Goal: Task Accomplishment & Management: Manage account settings

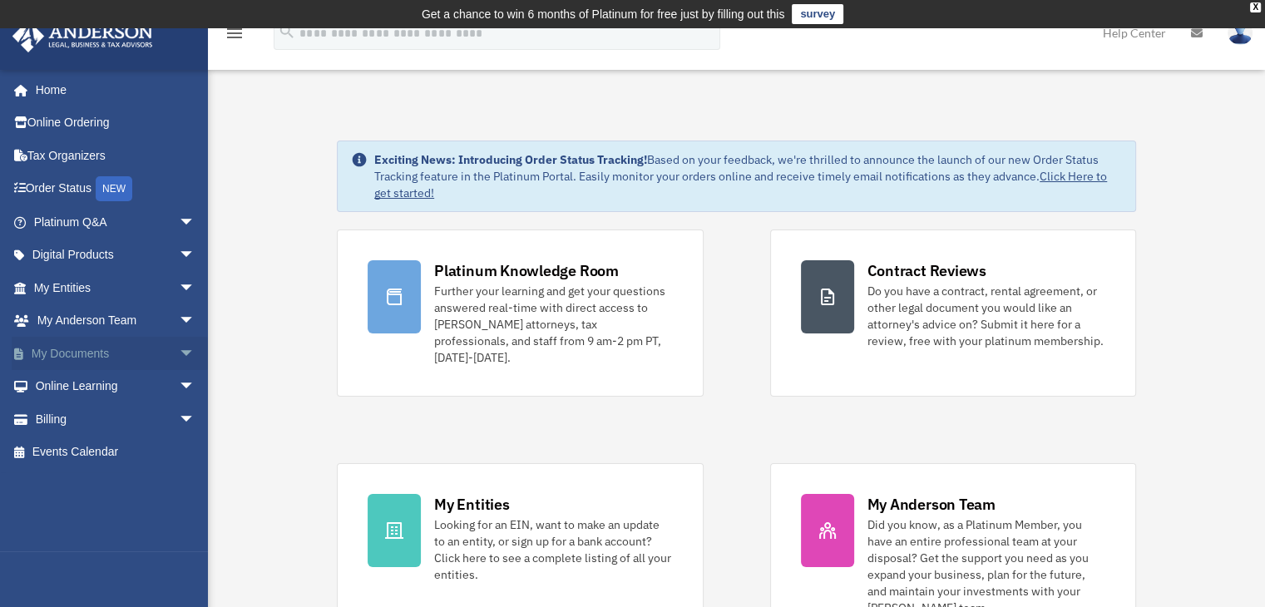
click at [179, 350] on span "arrow_drop_down" at bounding box center [195, 354] width 33 height 34
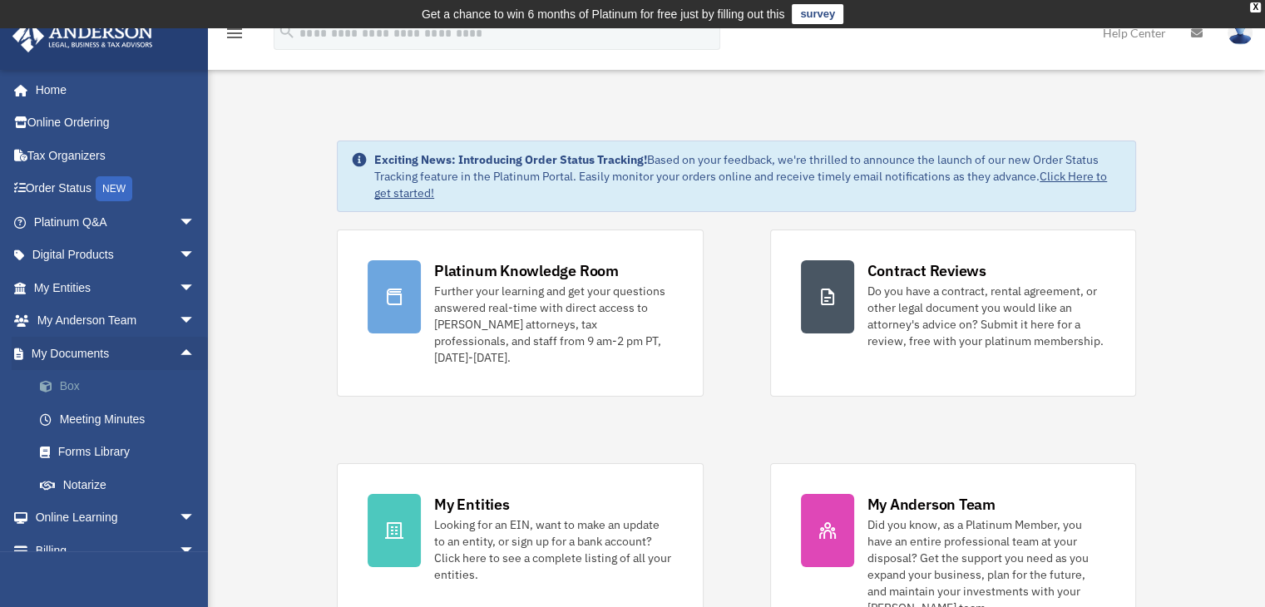
click at [71, 383] on link "Box" at bounding box center [121, 386] width 197 height 33
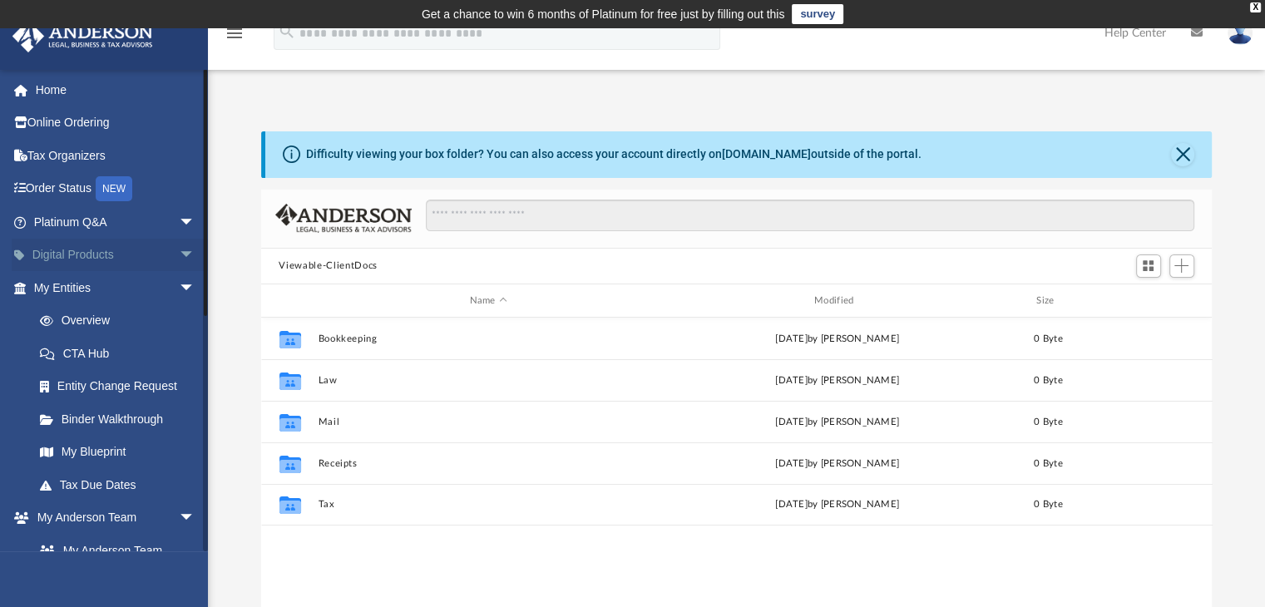
click at [179, 257] on span "arrow_drop_down" at bounding box center [195, 256] width 33 height 34
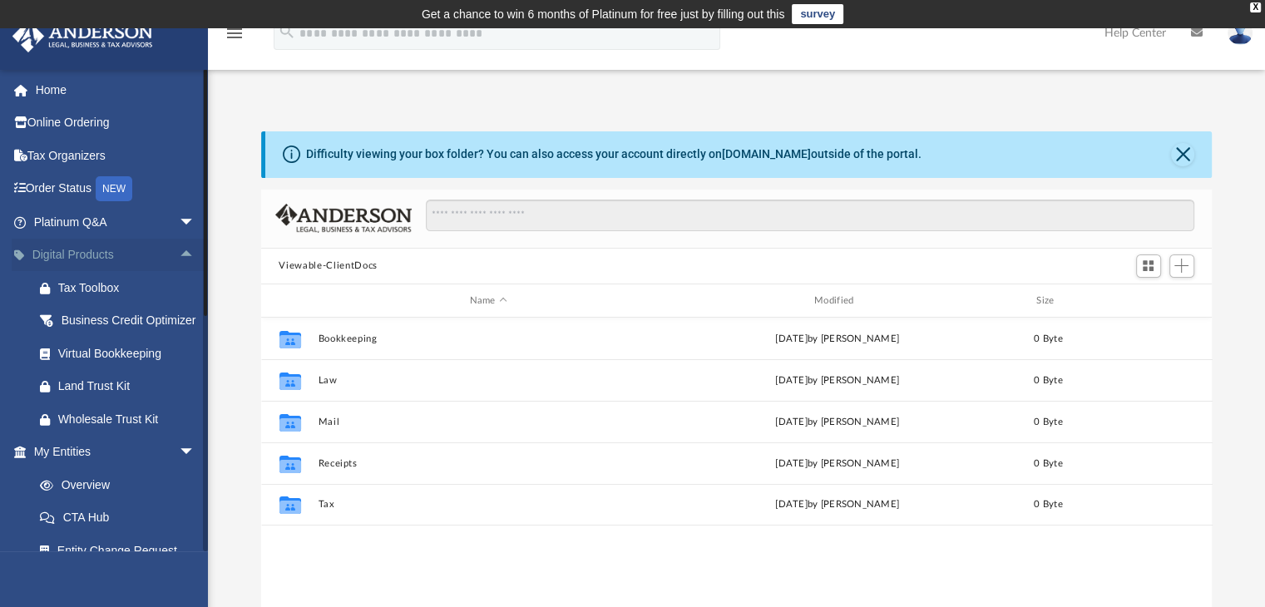
click at [179, 257] on span "arrow_drop_up" at bounding box center [195, 256] width 33 height 34
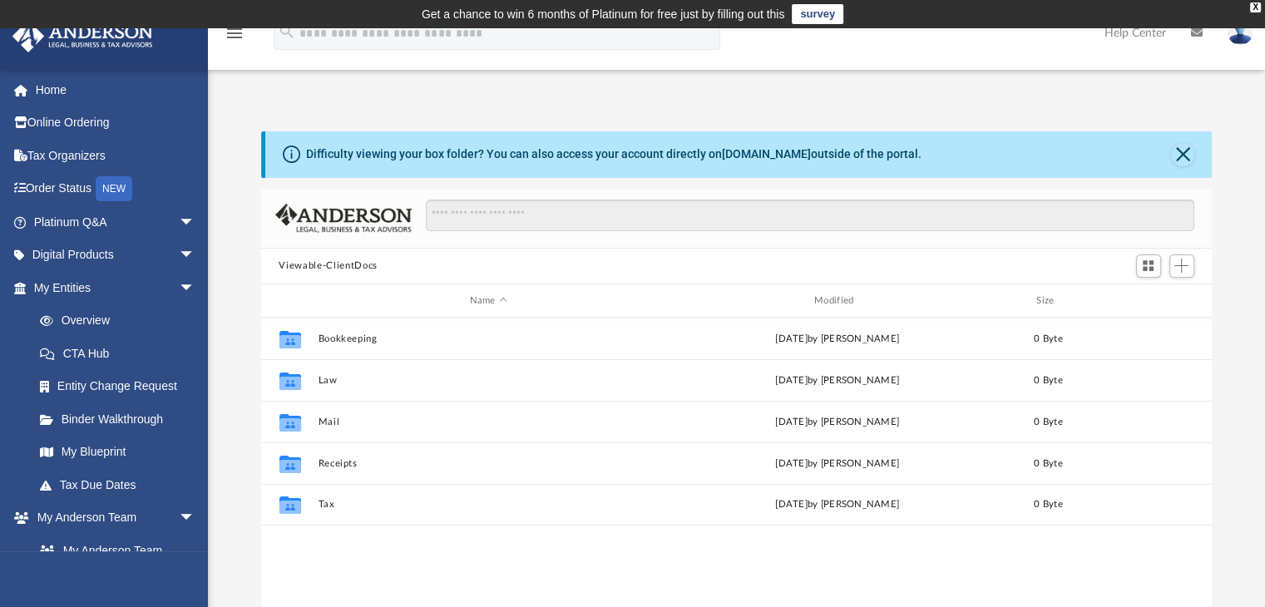
click at [1247, 37] on img at bounding box center [1240, 33] width 25 height 24
click at [1231, 111] on div "Difficulty viewing your box folder? You can also access your account directly o…" at bounding box center [736, 379] width 1057 height 566
click at [108, 420] on link "Binder Walkthrough" at bounding box center [121, 419] width 197 height 33
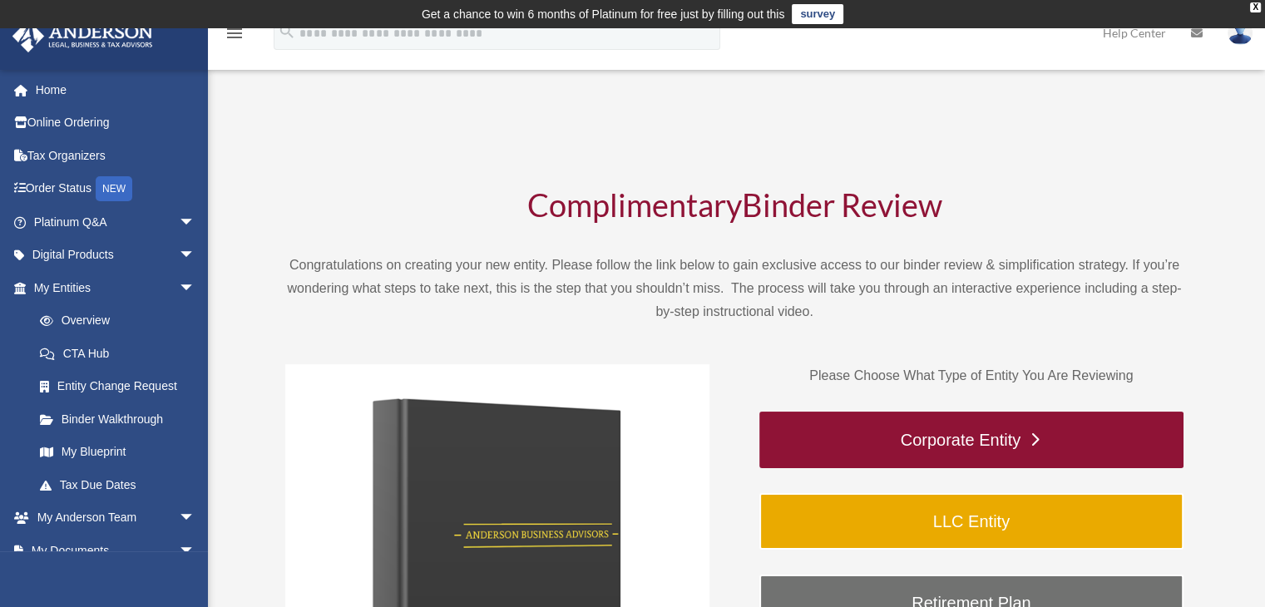
click at [1033, 435] on link "Corporate Entity" at bounding box center [971, 440] width 424 height 57
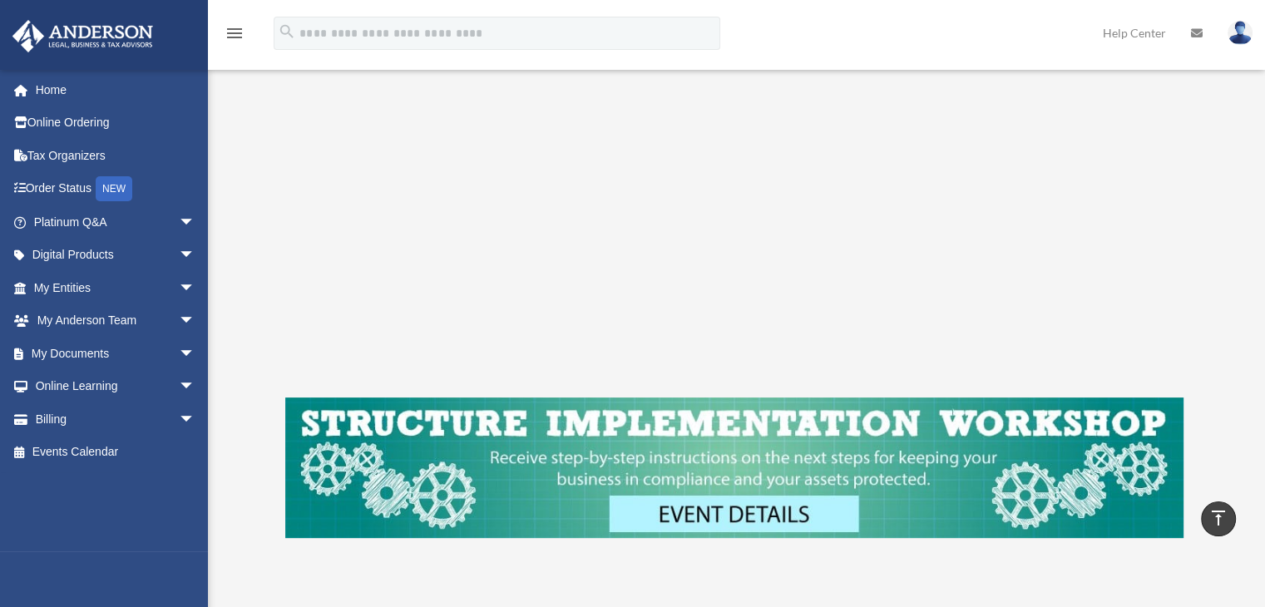
scroll to position [403, 0]
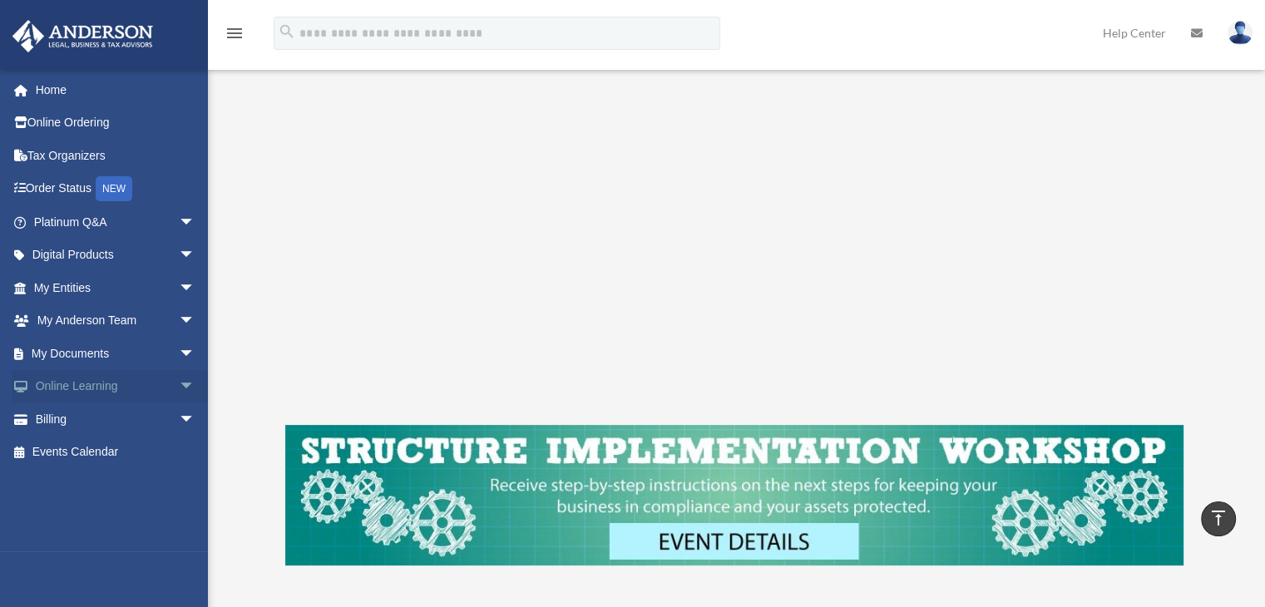
click at [179, 388] on span "arrow_drop_down" at bounding box center [195, 387] width 33 height 34
click at [179, 388] on span "arrow_drop_up" at bounding box center [195, 387] width 33 height 34
click at [179, 356] on span "arrow_drop_down" at bounding box center [195, 354] width 33 height 34
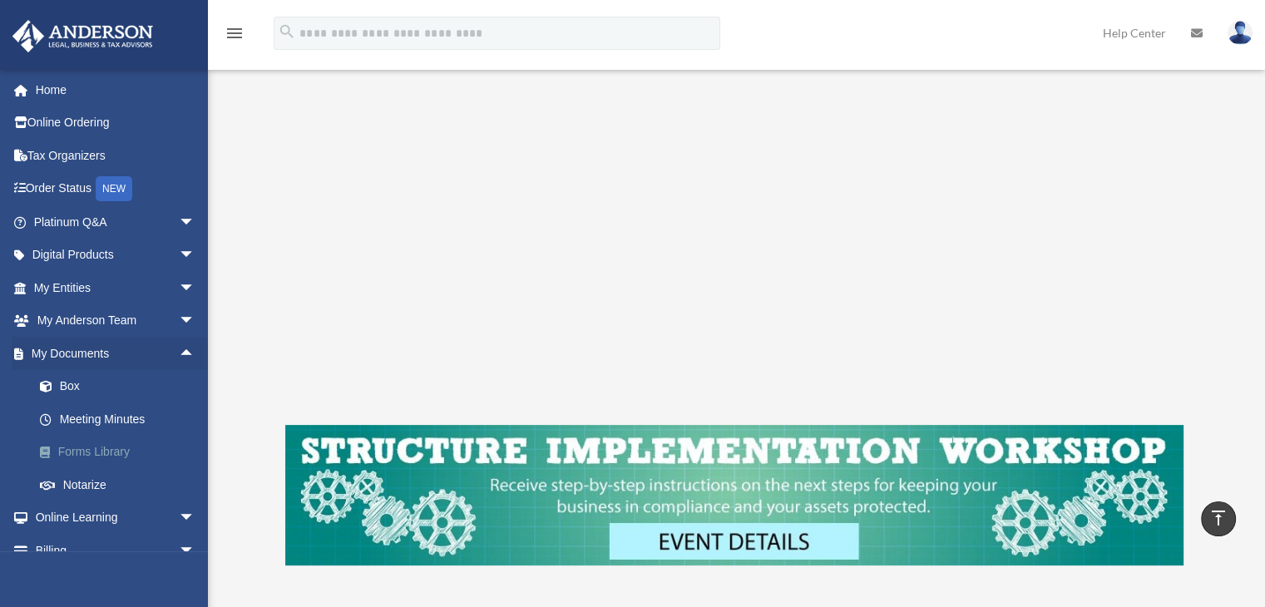
click at [103, 452] on link "Forms Library" at bounding box center [121, 452] width 197 height 33
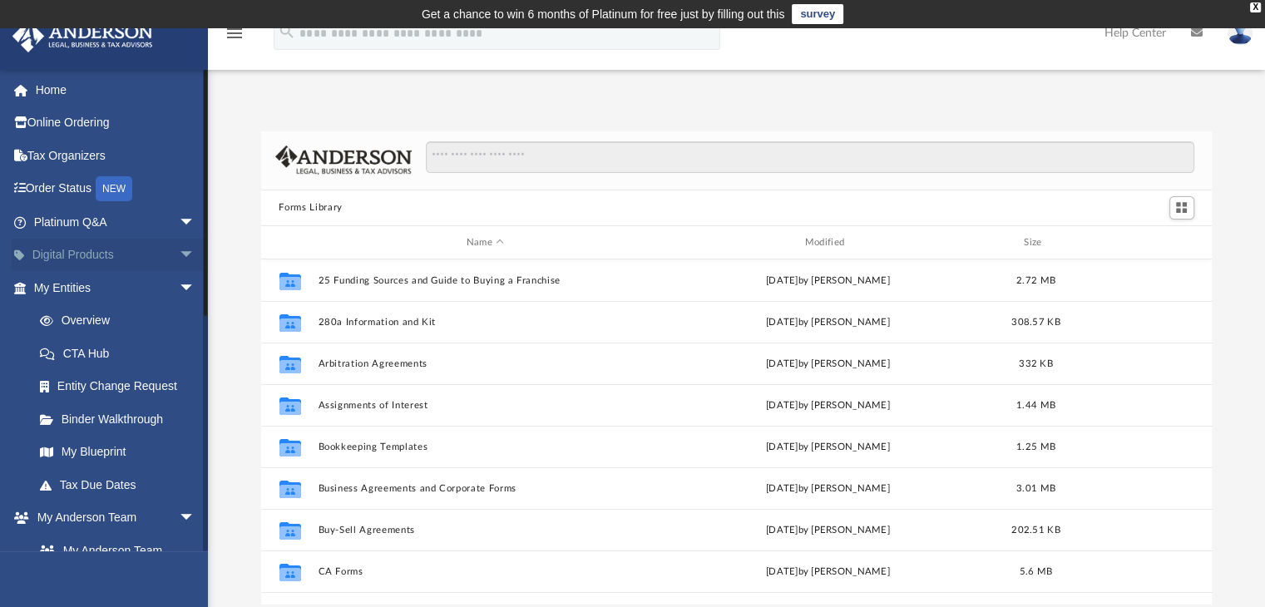
click at [179, 249] on span "arrow_drop_down" at bounding box center [195, 256] width 33 height 34
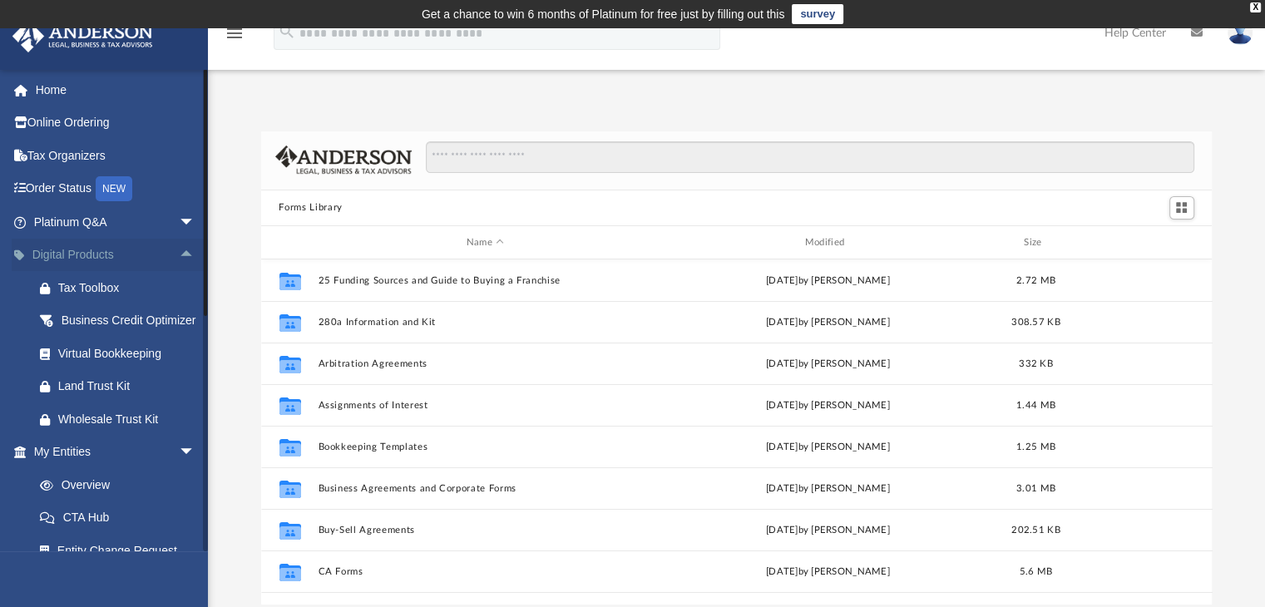
click at [179, 253] on span "arrow_drop_up" at bounding box center [195, 256] width 33 height 34
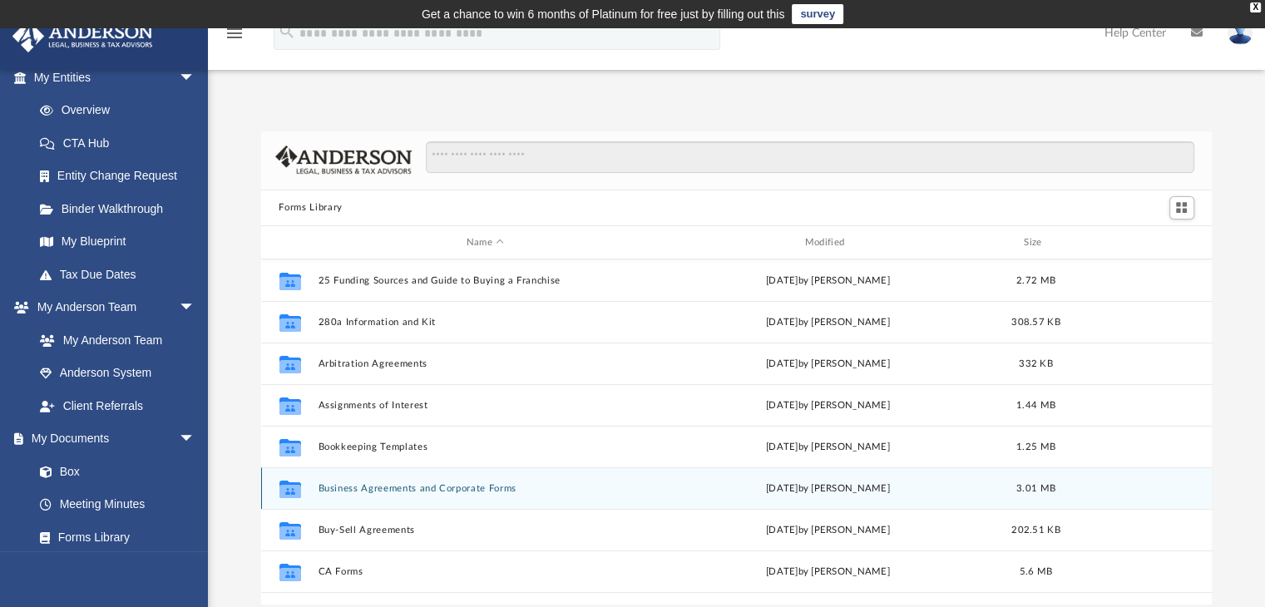
scroll to position [217, 0]
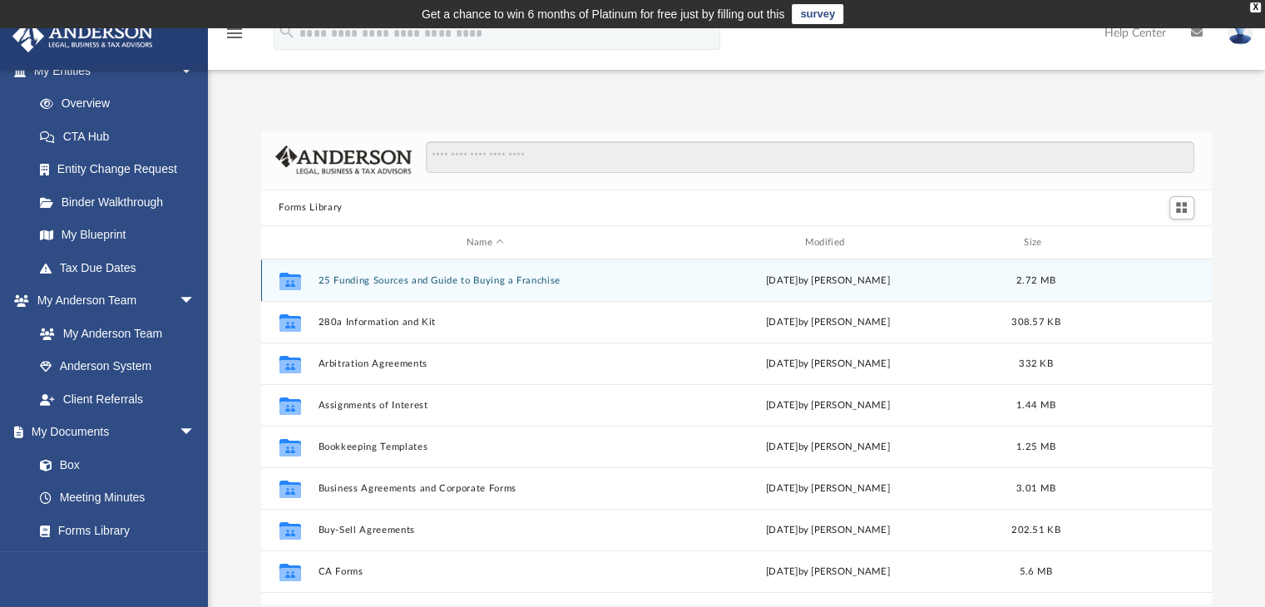
click at [366, 279] on button "25 Funding Sources and Guide to Buying a Franchise" at bounding box center [485, 280] width 335 height 11
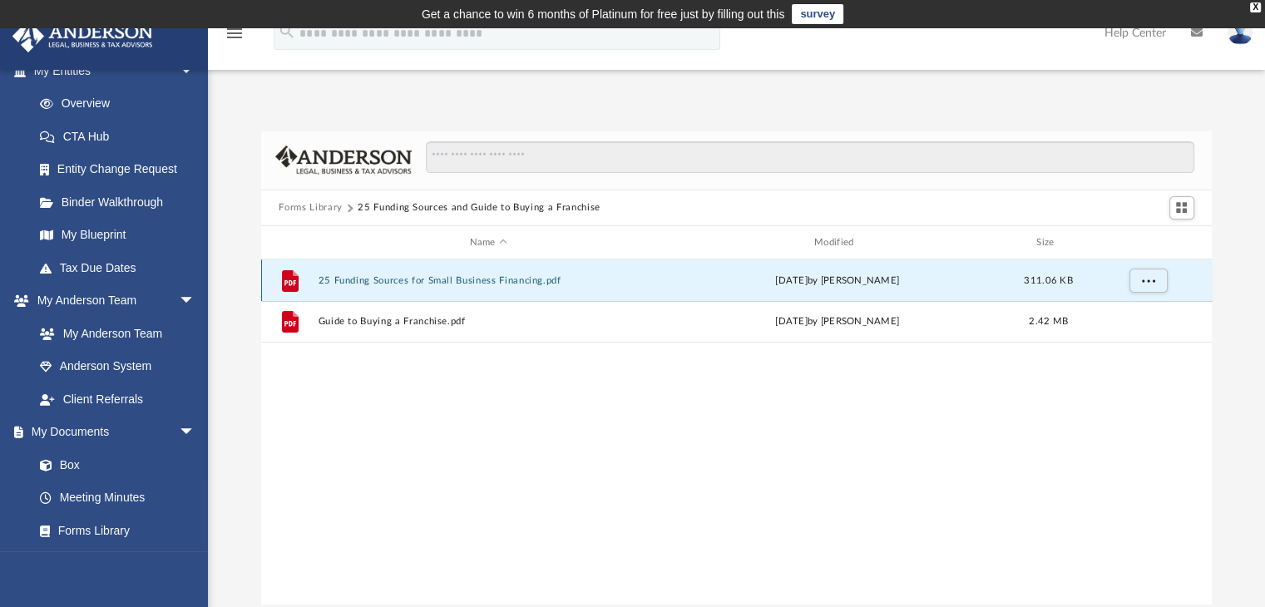
click at [373, 282] on button "25 Funding Sources for Small Business Financing.pdf" at bounding box center [488, 280] width 341 height 11
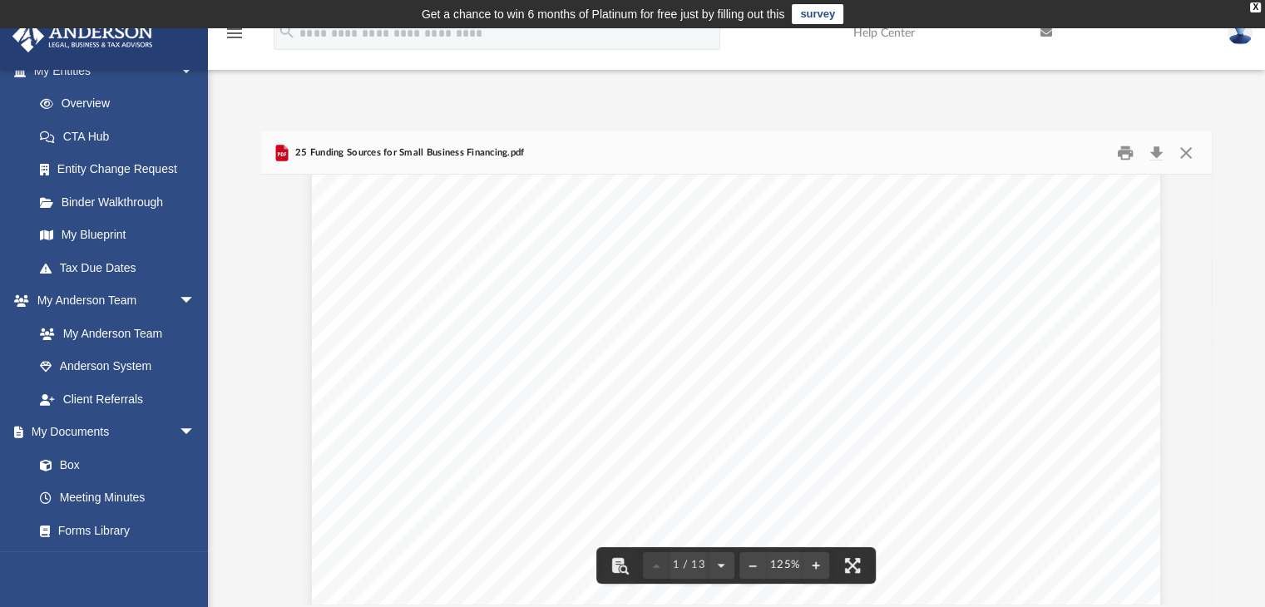
scroll to position [0, 0]
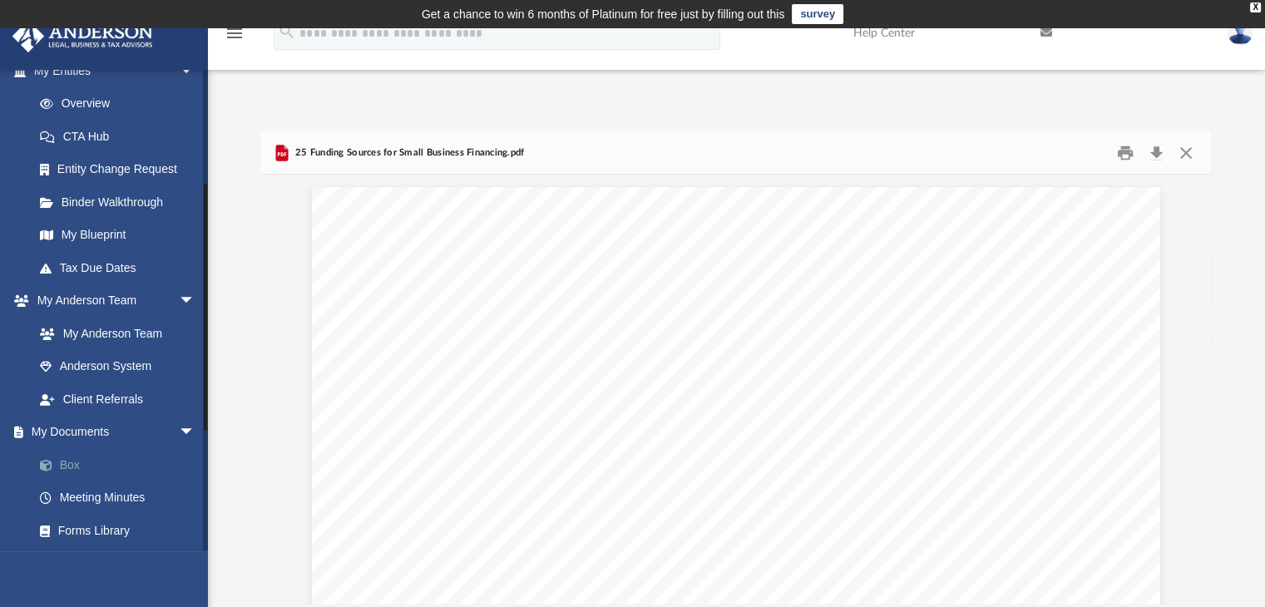
click at [57, 461] on span at bounding box center [54, 466] width 11 height 12
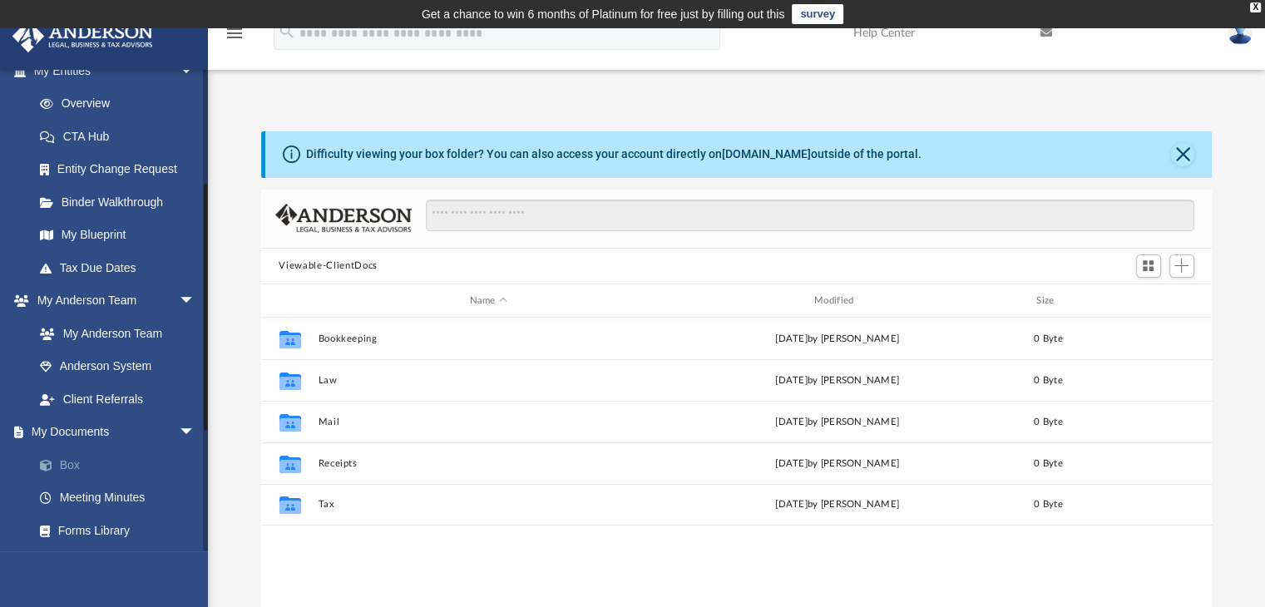
scroll to position [365, 938]
click at [233, 37] on icon "menu" at bounding box center [235, 33] width 20 height 20
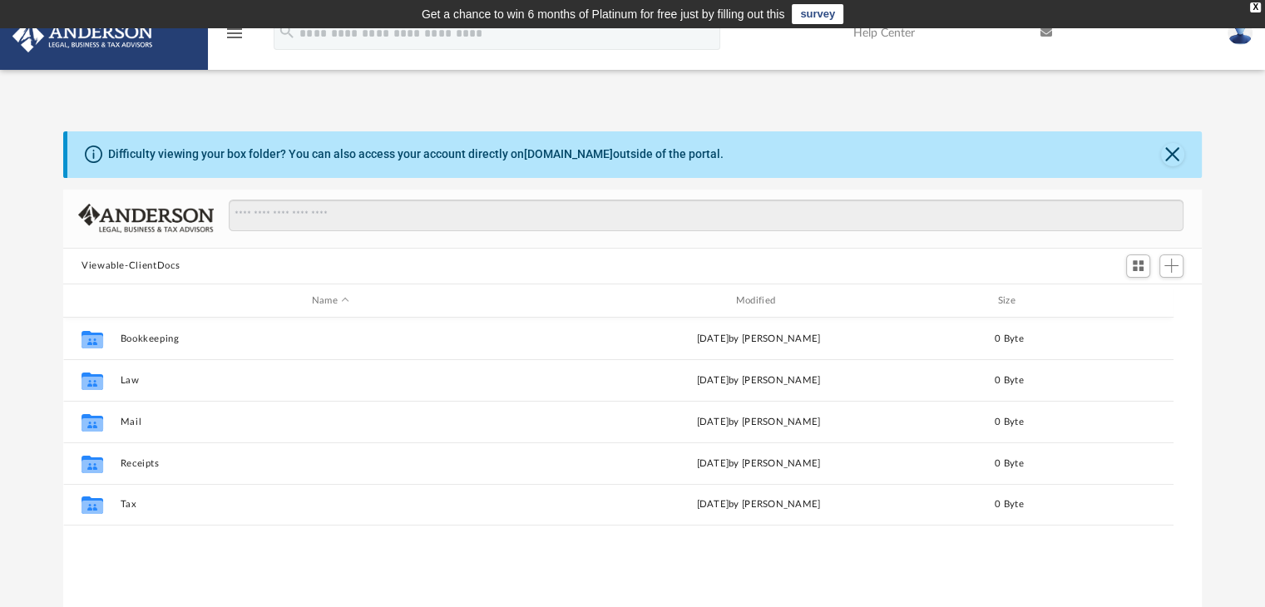
scroll to position [365, 1125]
click at [233, 37] on icon "menu" at bounding box center [235, 33] width 20 height 20
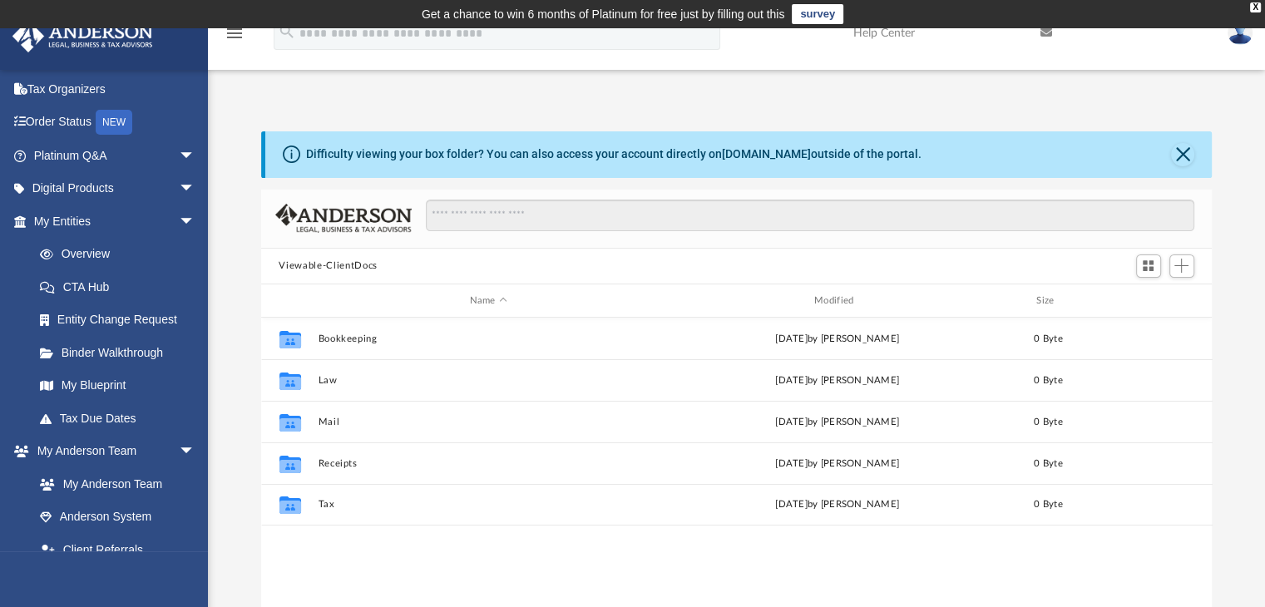
scroll to position [59, 0]
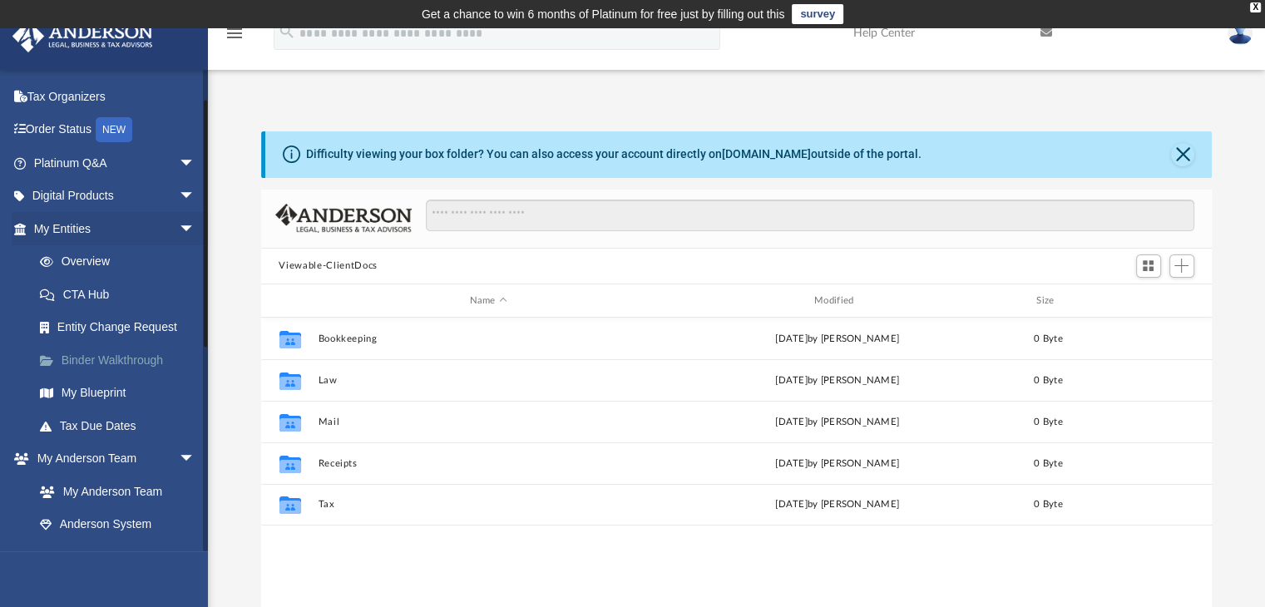
click at [113, 354] on link "Binder Walkthrough" at bounding box center [121, 359] width 197 height 33
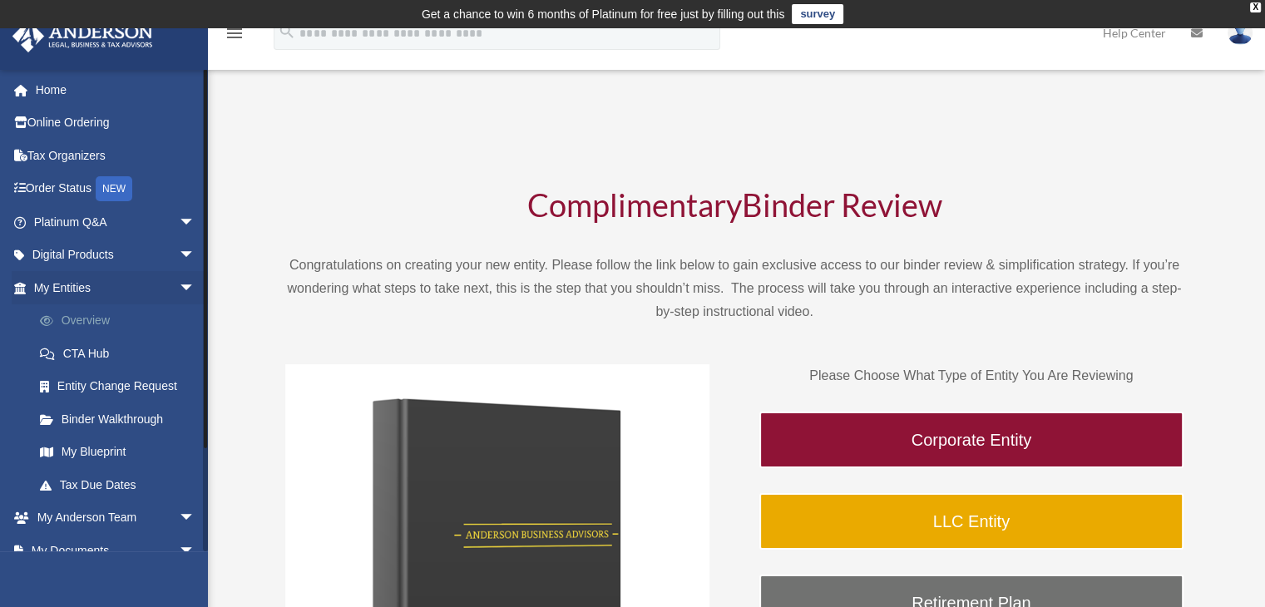
click at [100, 320] on link "Overview" at bounding box center [121, 320] width 197 height 33
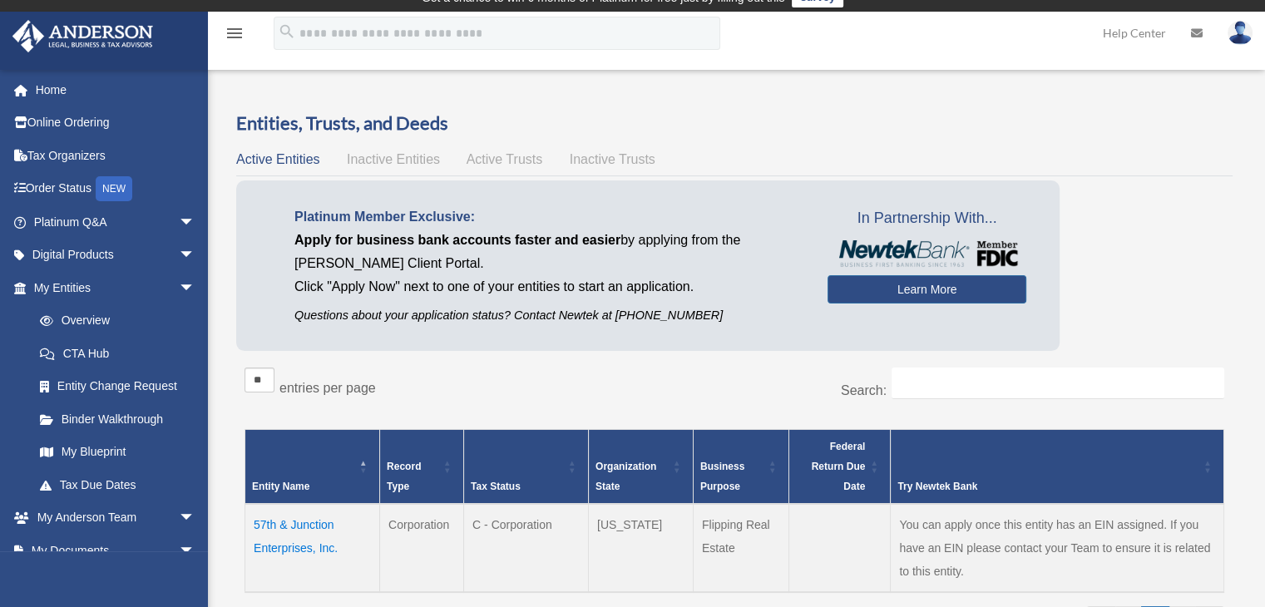
scroll to position [14, 0]
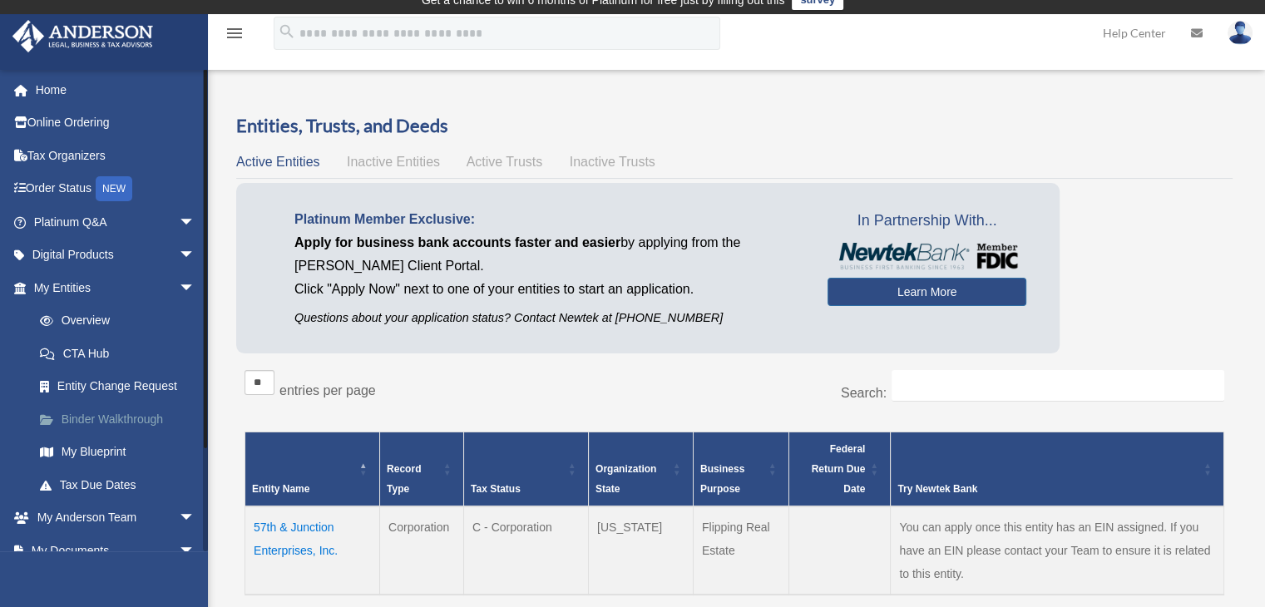
click at [86, 417] on link "Binder Walkthrough" at bounding box center [121, 419] width 197 height 33
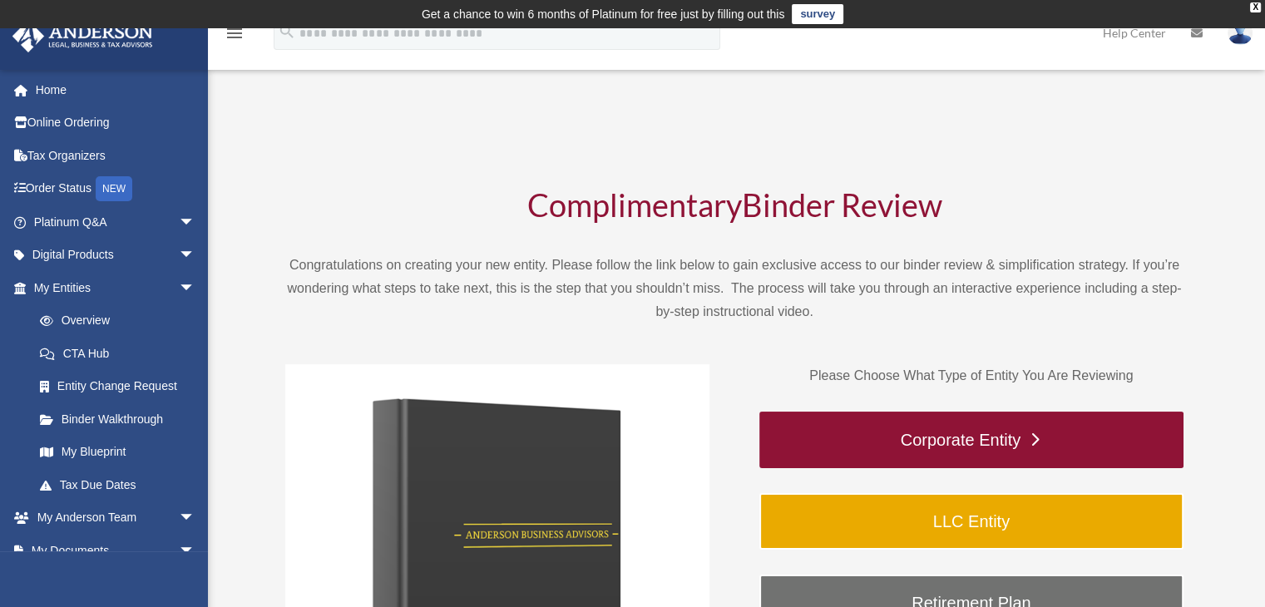
click at [848, 422] on link "Corporate Entity" at bounding box center [971, 440] width 424 height 57
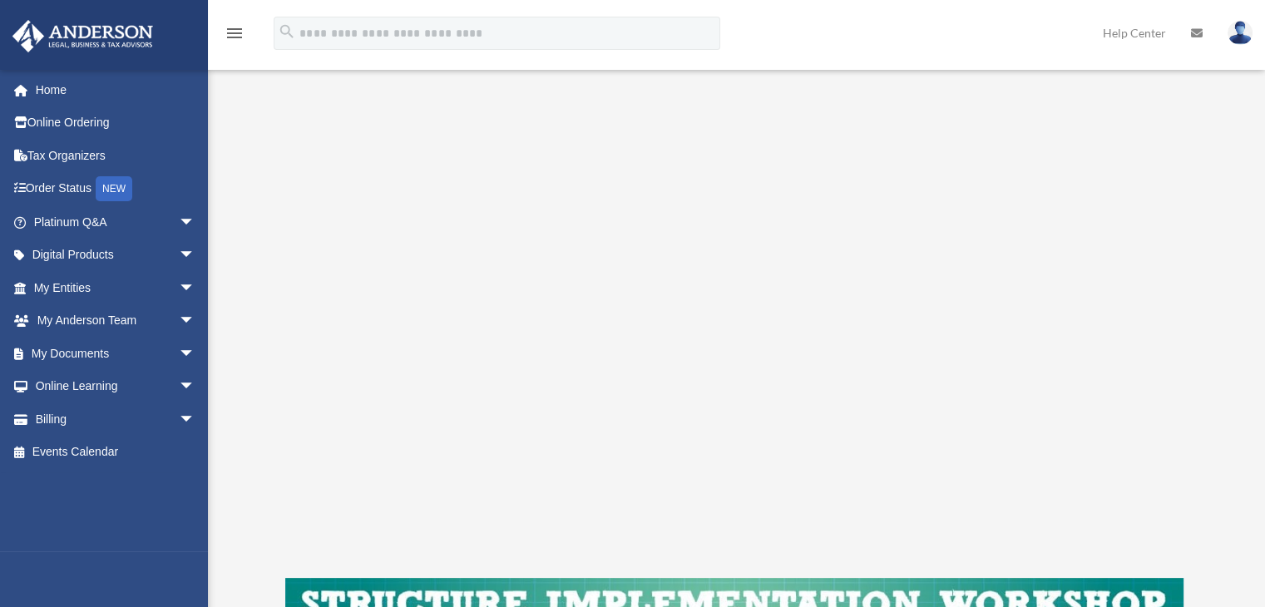
scroll to position [252, 0]
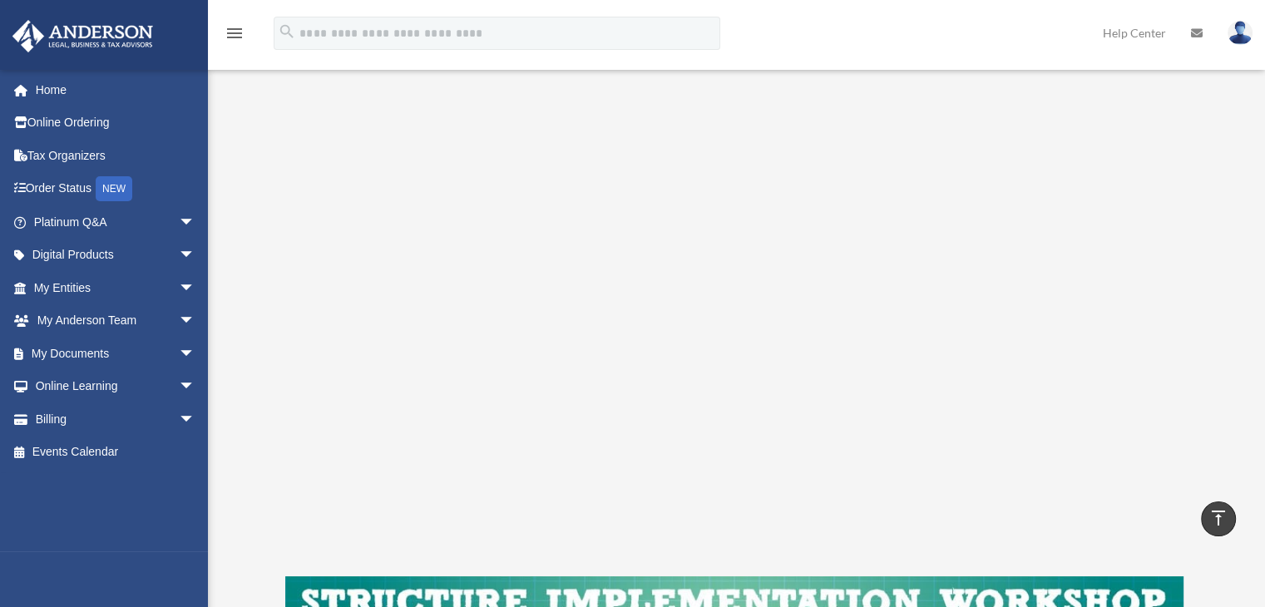
click at [174, 512] on div "[EMAIL_ADDRESS][DOMAIN_NAME] Sign Out [EMAIL_ADDRESS][DOMAIN_NAME] Home Online …" at bounding box center [110, 310] width 220 height 482
click at [179, 349] on span "arrow_drop_down" at bounding box center [195, 354] width 33 height 34
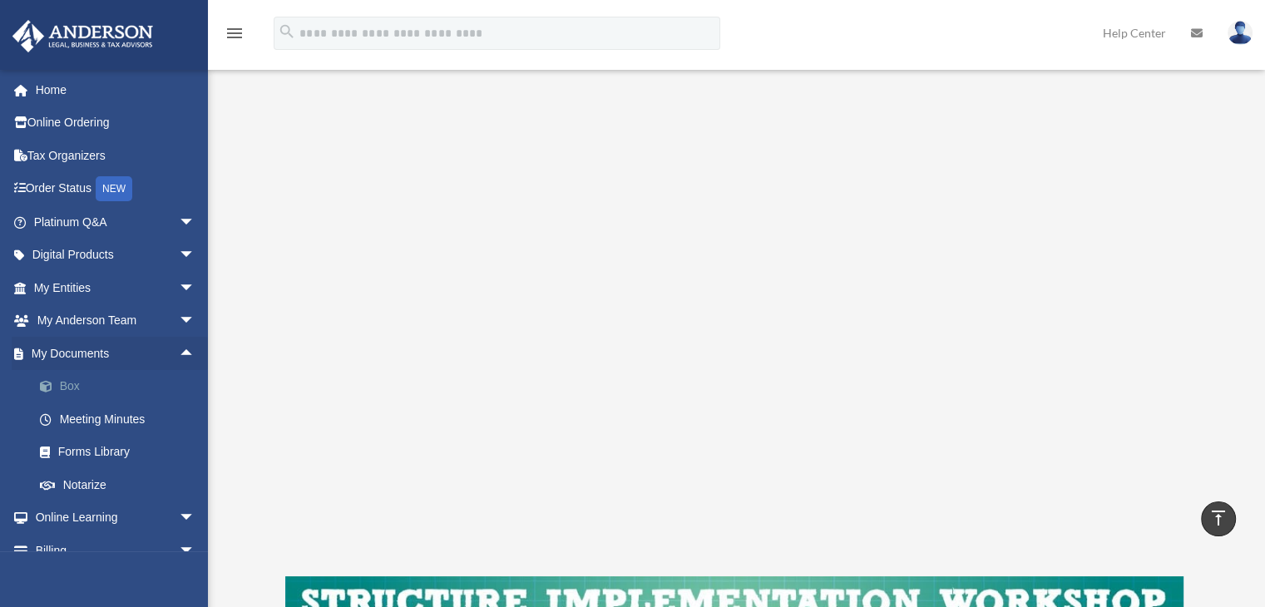
click at [75, 386] on link "Box" at bounding box center [121, 386] width 197 height 33
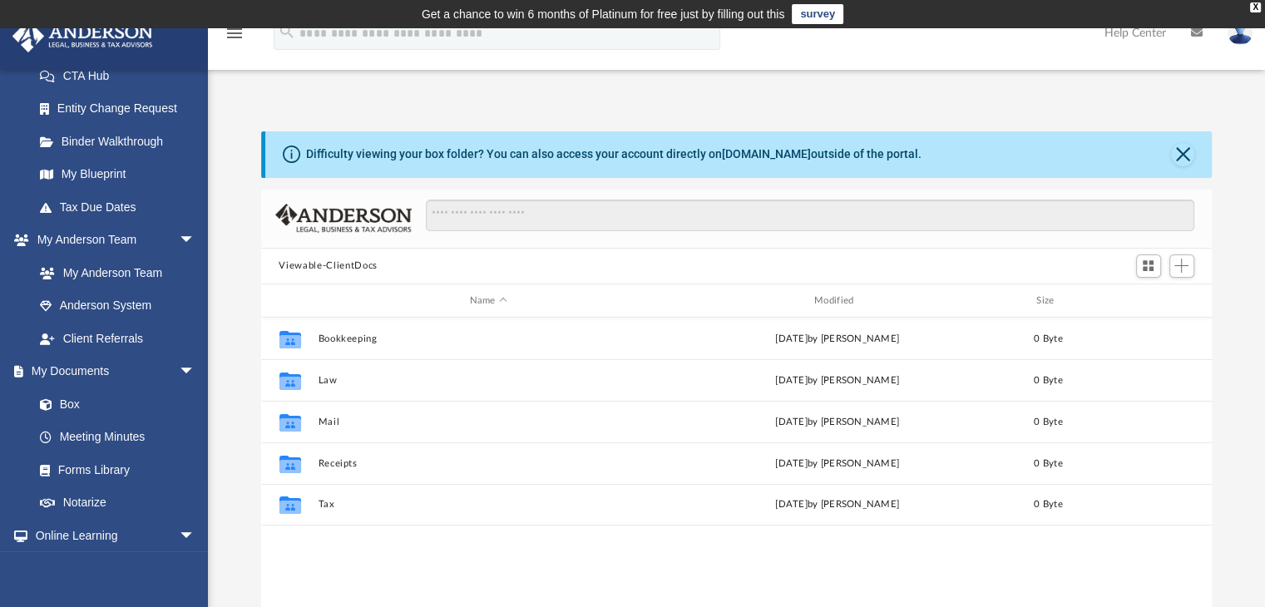
scroll to position [276, 0]
click at [105, 463] on link "Forms Library" at bounding box center [121, 471] width 197 height 33
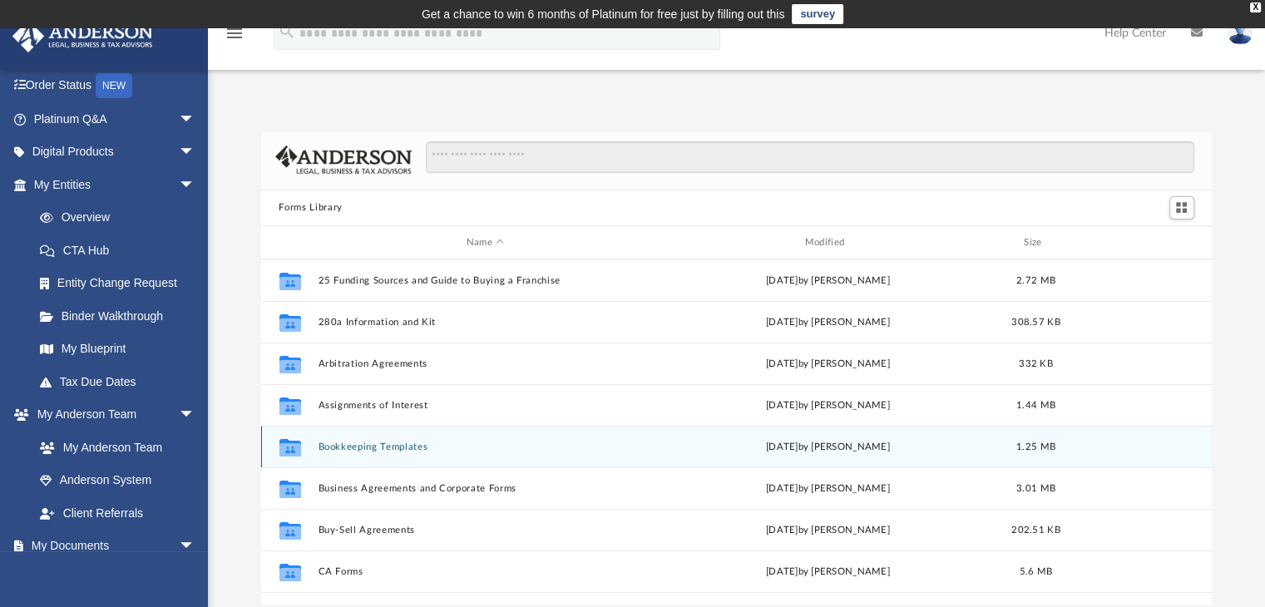
scroll to position [102, 0]
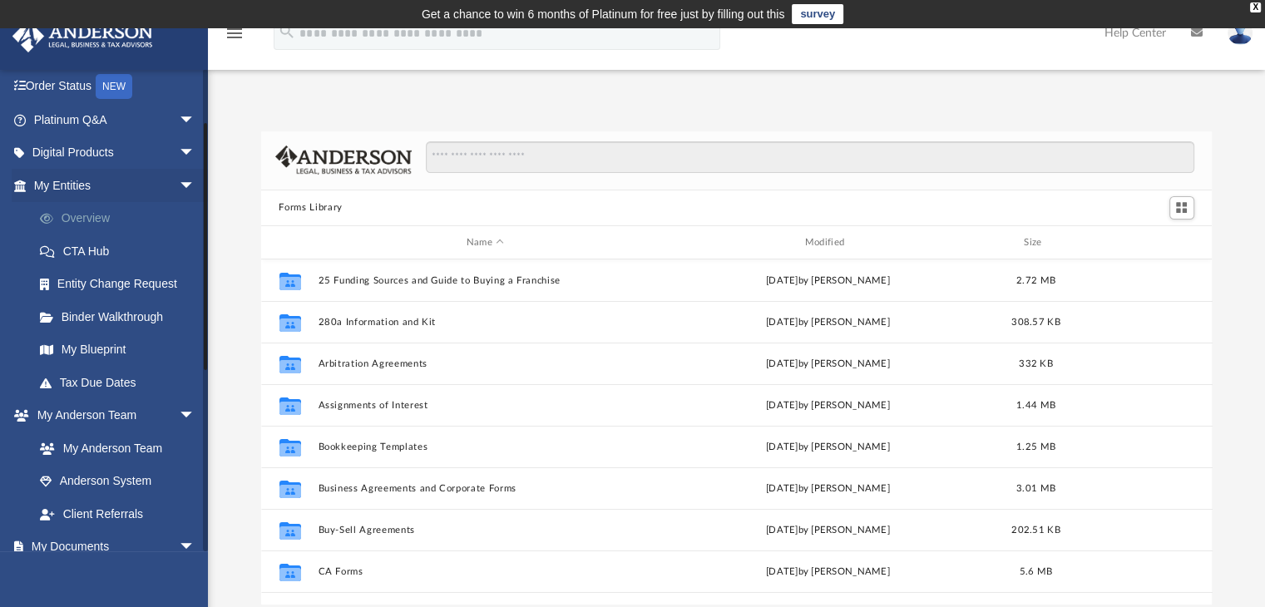
click at [83, 218] on link "Overview" at bounding box center [121, 218] width 197 height 33
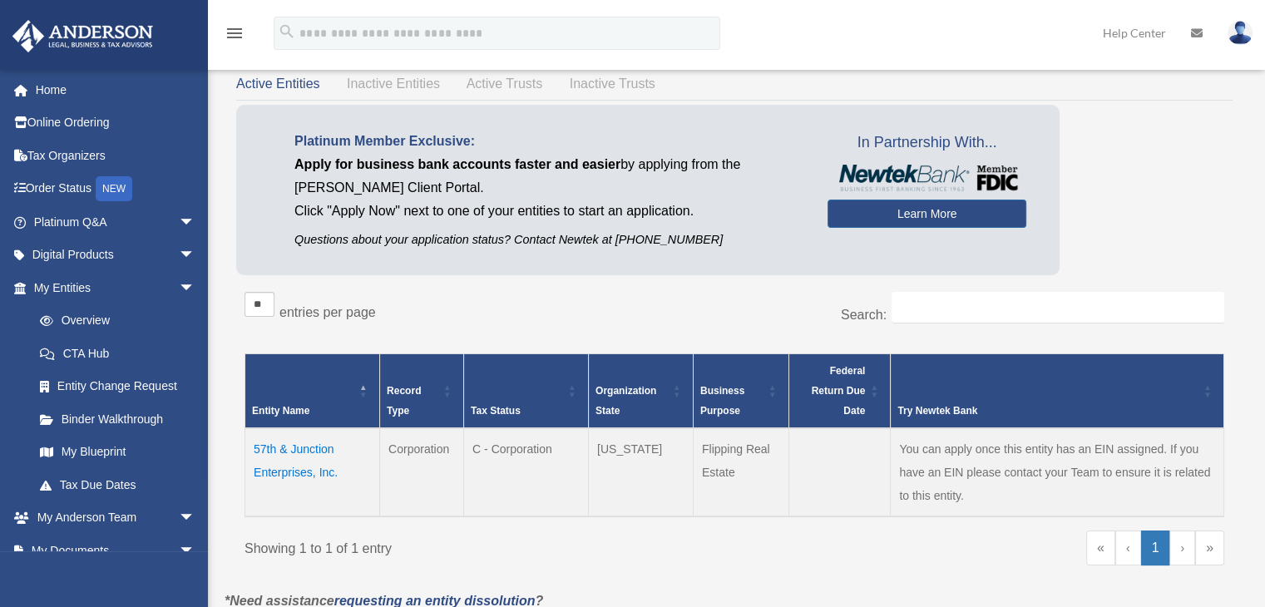
scroll to position [105, 0]
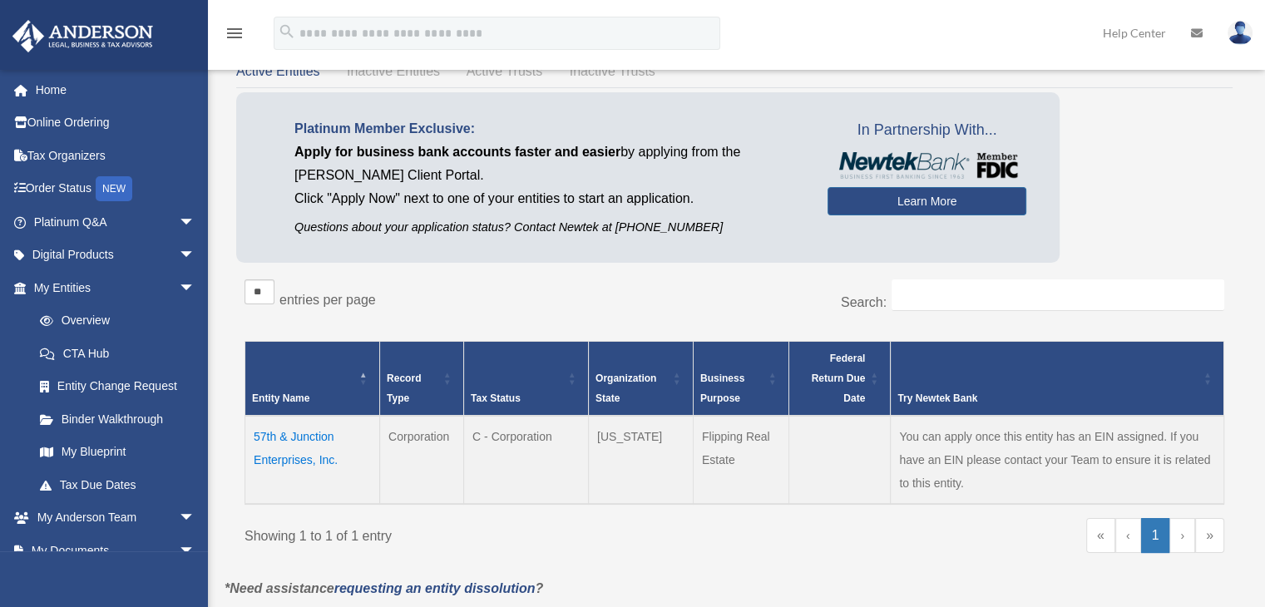
click at [292, 433] on td "57th & Junction Enterprises, Inc." at bounding box center [312, 460] width 135 height 88
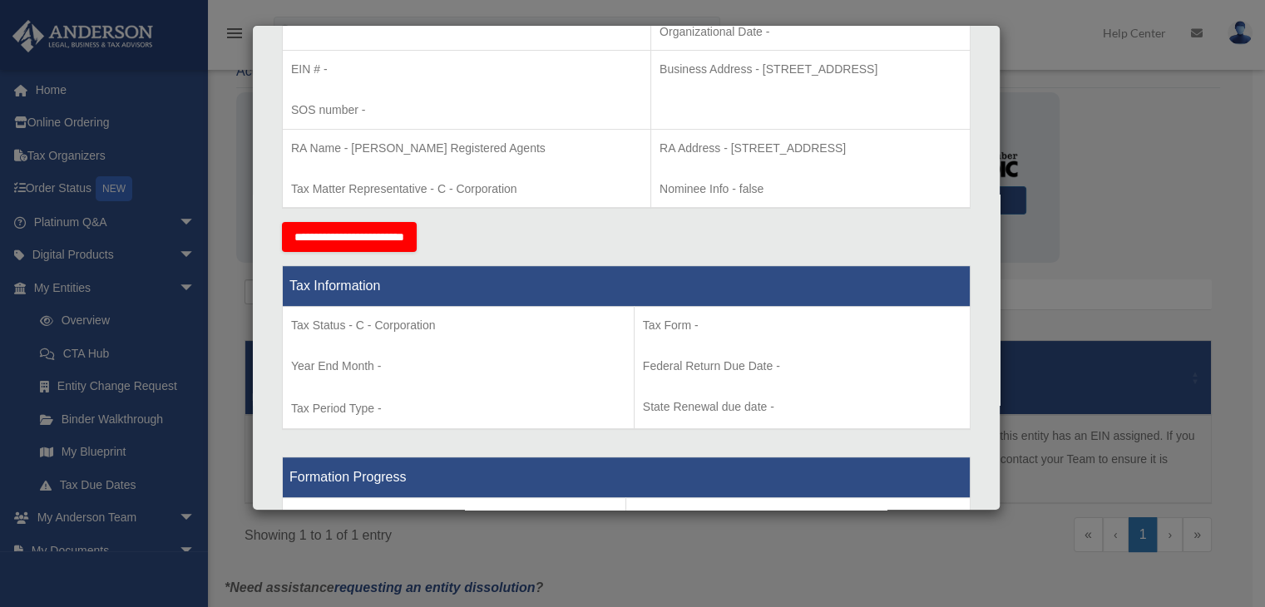
scroll to position [0, 0]
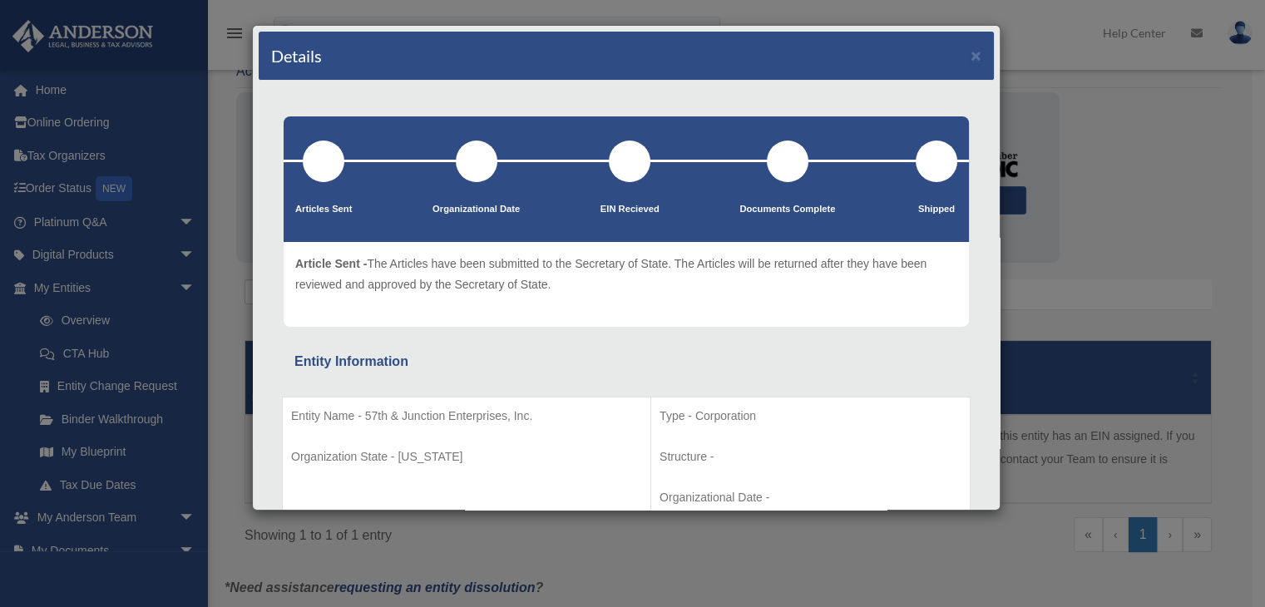
click at [1070, 39] on div "Details × Articles Sent Organizational Date" at bounding box center [632, 303] width 1265 height 607
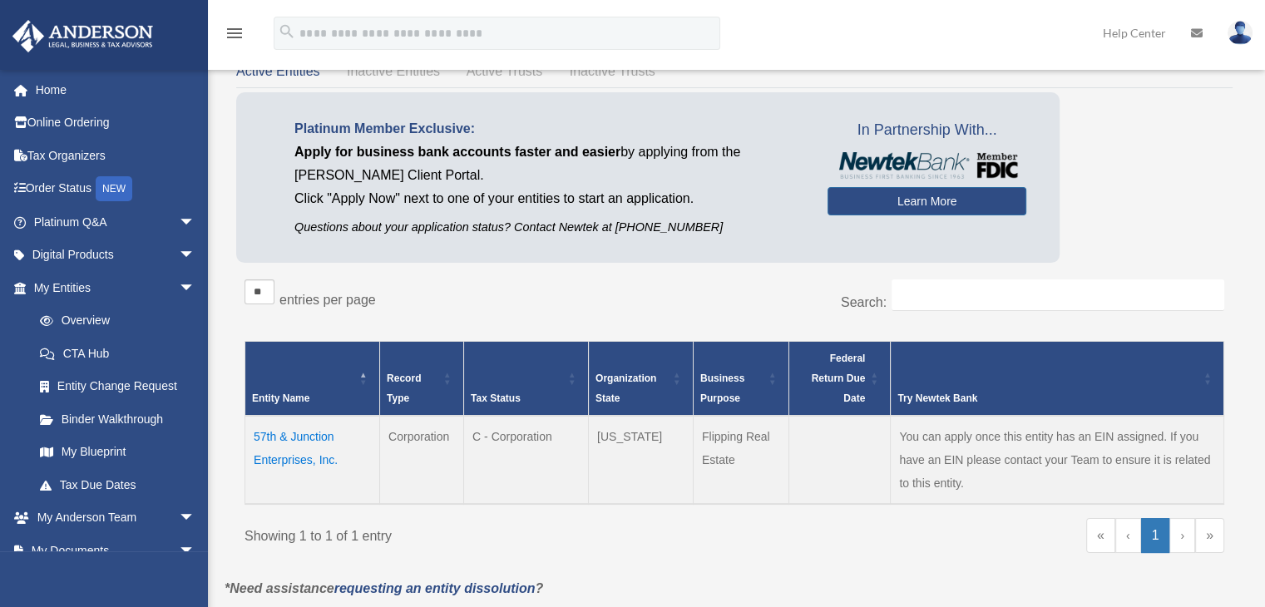
click at [1233, 40] on img at bounding box center [1240, 33] width 25 height 24
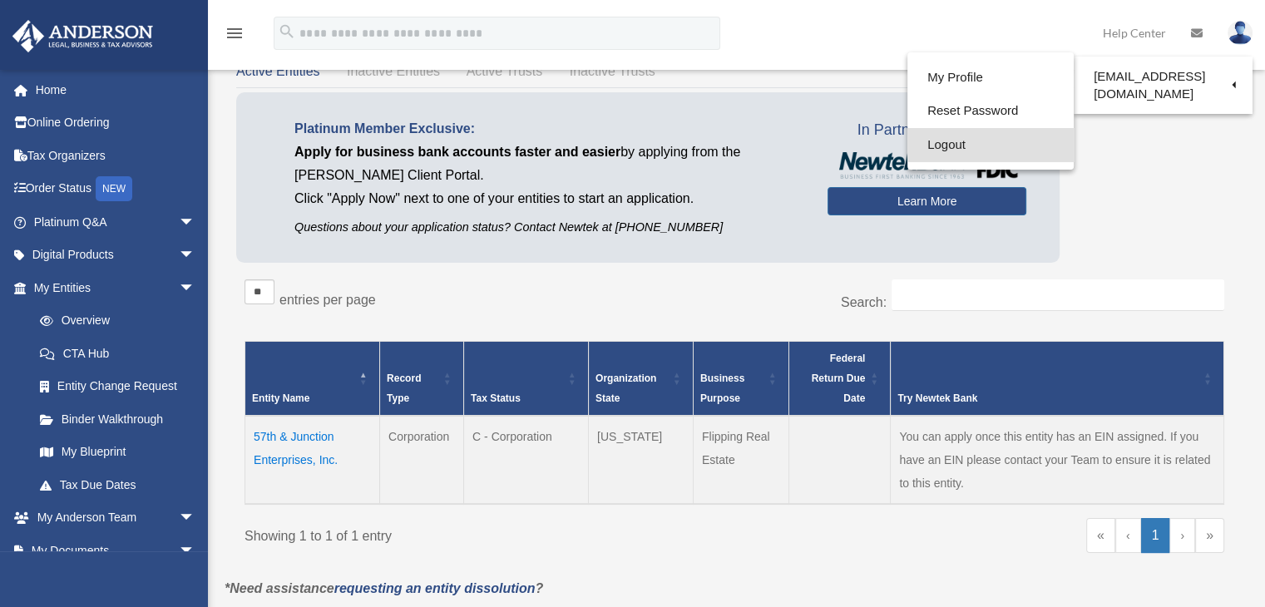
click at [947, 144] on link "Logout" at bounding box center [990, 145] width 166 height 34
